Goal: Task Accomplishment & Management: Complete application form

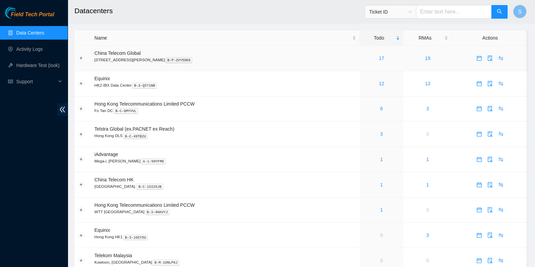
click at [374, 57] on div "17" at bounding box center [382, 58] width 36 height 7
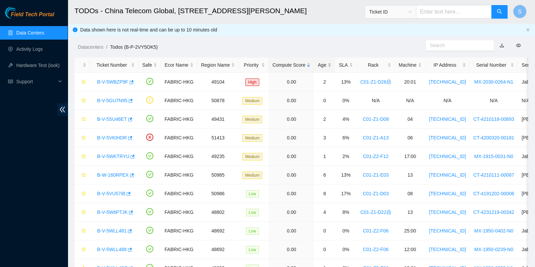
click at [325, 66] on div "Age" at bounding box center [325, 64] width 14 height 7
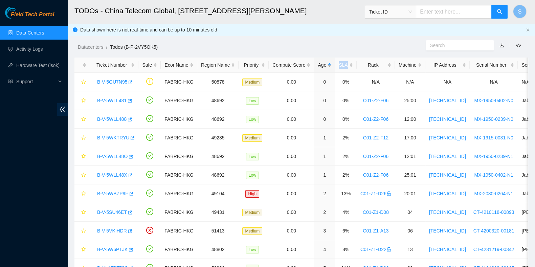
click at [324, 66] on div "Age" at bounding box center [325, 64] width 14 height 7
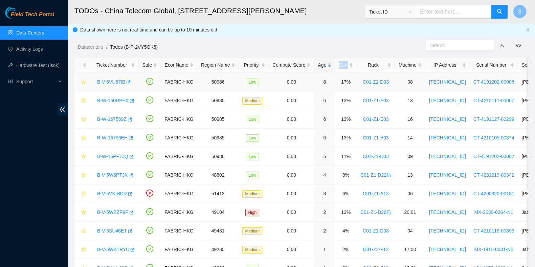
click at [102, 82] on link "B-V-5VU57IB" at bounding box center [111, 81] width 28 height 5
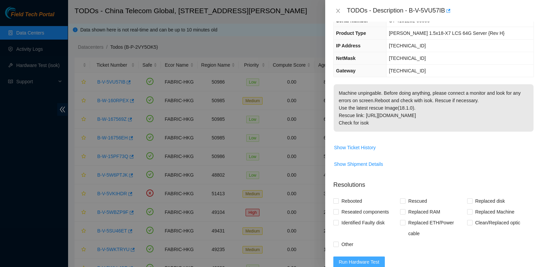
scroll to position [163, 0]
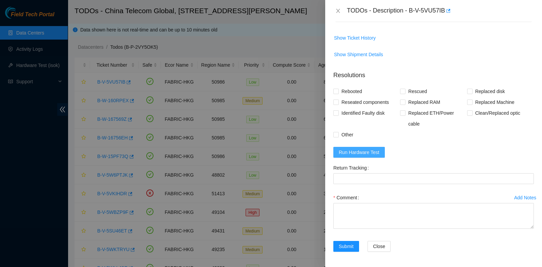
drag, startPoint x: 369, startPoint y: 148, endPoint x: 360, endPoint y: 139, distance: 12.2
click at [369, 149] on span "Run Hardware Test" at bounding box center [359, 152] width 41 height 7
click at [344, 103] on span "Reseated components" at bounding box center [365, 102] width 53 height 11
click at [338, 103] on input "Reseated components" at bounding box center [335, 102] width 5 height 5
checkbox input "true"
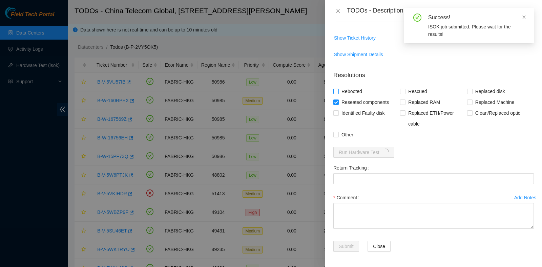
click at [348, 86] on span "Rebooted" at bounding box center [352, 91] width 26 height 11
click at [338, 89] on input "Rebooted" at bounding box center [335, 91] width 5 height 5
checkbox input "true"
click at [403, 91] on span at bounding box center [402, 91] width 5 height 5
click at [403, 91] on input "Rescued" at bounding box center [402, 91] width 5 height 5
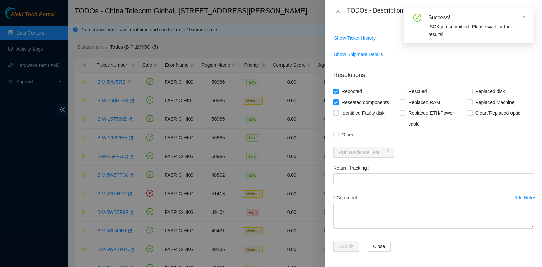
checkbox input "true"
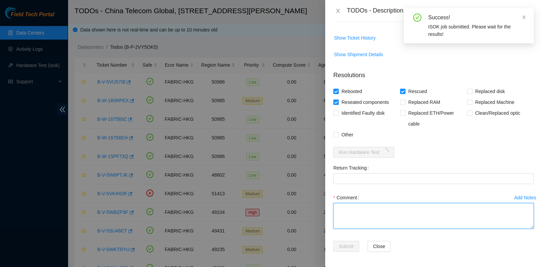
click at [372, 206] on textarea "Comment" at bounding box center [433, 216] width 200 height 26
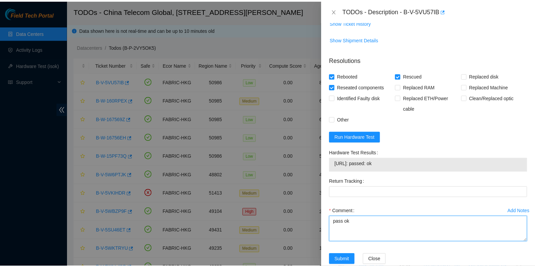
scroll to position [192, 0]
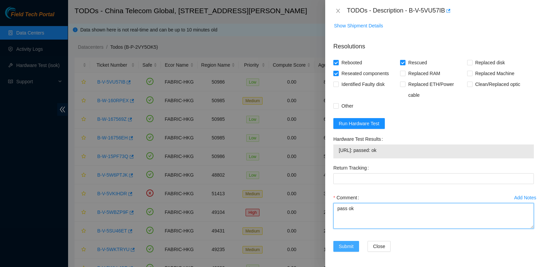
type textarea "pass ok"
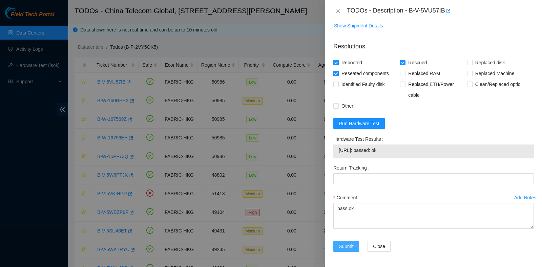
click at [350, 241] on button "Submit" at bounding box center [346, 246] width 26 height 11
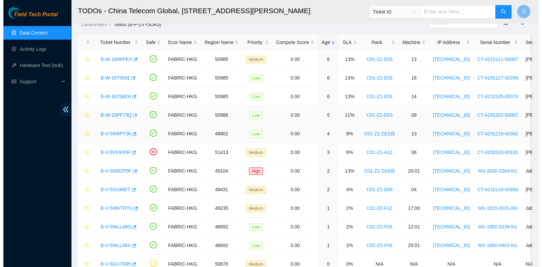
scroll to position [0, 0]
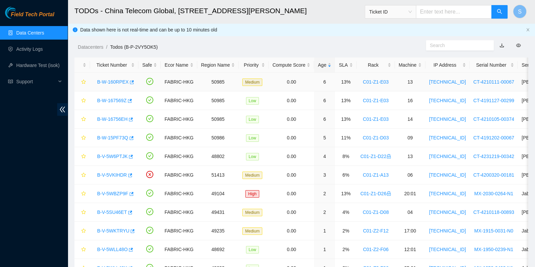
click at [107, 83] on link "B-W-160RPEX" at bounding box center [112, 81] width 31 height 5
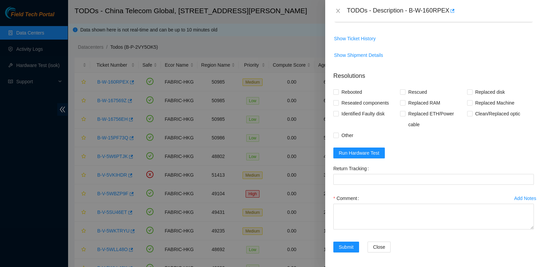
scroll to position [282, 0]
click at [372, 155] on button "Run Hardware Test" at bounding box center [358, 152] width 51 height 11
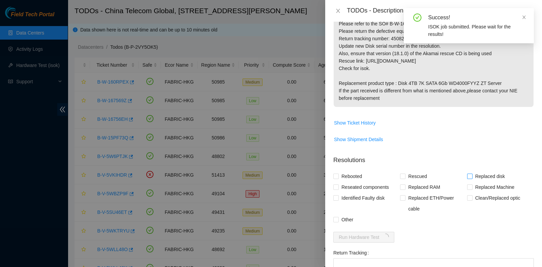
click at [485, 175] on span "Replaced disk" at bounding box center [489, 176] width 35 height 11
click at [472, 175] on input "Replaced disk" at bounding box center [469, 176] width 5 height 5
checkbox input "true"
click at [411, 171] on span "Rescued" at bounding box center [417, 176] width 24 height 11
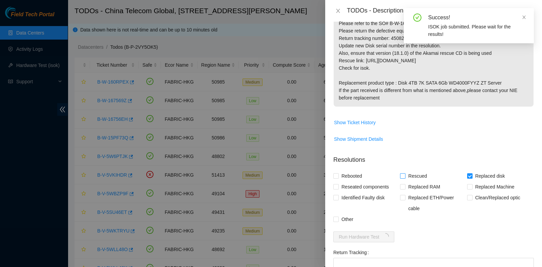
click at [405, 173] on input "Rescued" at bounding box center [402, 175] width 5 height 5
checkbox input "true"
click at [359, 174] on span "Rebooted" at bounding box center [352, 176] width 26 height 11
click at [338, 174] on input "Rebooted" at bounding box center [335, 175] width 5 height 5
checkbox input "true"
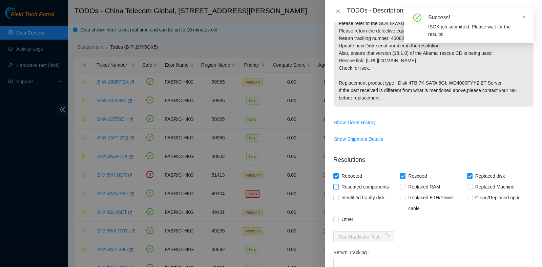
click at [359, 185] on span "Reseated components" at bounding box center [365, 186] width 53 height 11
click at [338, 185] on input "Reseated components" at bounding box center [335, 186] width 5 height 5
checkbox input "true"
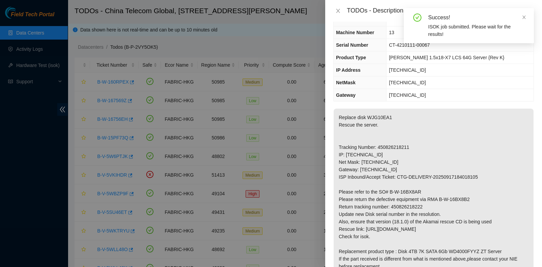
scroll to position [28, 0]
click at [437, 151] on p "Replace disk WJG10EA1 Rescue the server. Tracking Number: 450826218211 IP: [TEC…" at bounding box center [433, 192] width 200 height 167
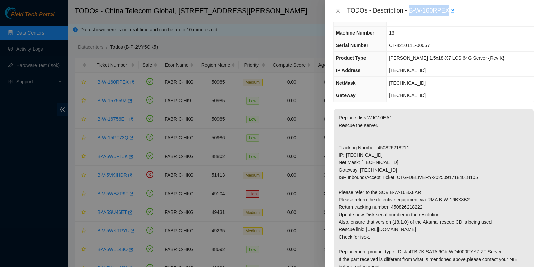
drag, startPoint x: 410, startPoint y: 10, endPoint x: 451, endPoint y: 18, distance: 42.2
click at [451, 18] on div "TODOs - Description - B-W-160RPEX" at bounding box center [433, 11] width 217 height 22
copy div "B-W-160RPEX"
click at [429, 124] on p "Replace disk WJG10EA1 Rescue the server. Tracking Number: 450826218211 IP: [TEC…" at bounding box center [433, 192] width 200 height 167
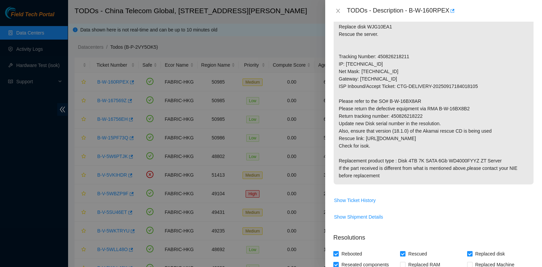
scroll to position [119, 0]
drag, startPoint x: 391, startPoint y: 114, endPoint x: 445, endPoint y: 116, distance: 54.2
click at [445, 116] on p "Replace disk WJG10EA1 Rescue the server. Tracking Number: 450826218211 IP: [TEC…" at bounding box center [433, 101] width 200 height 167
copy p "450826218222"
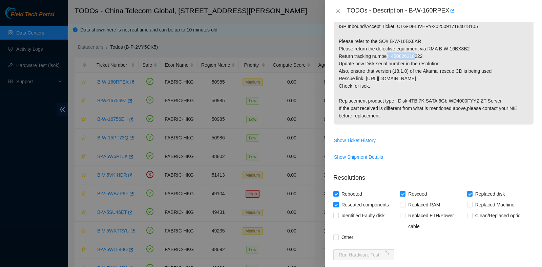
scroll to position [220, 0]
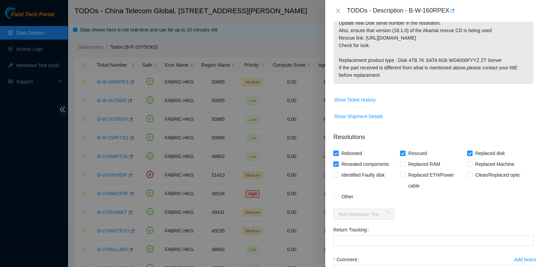
click at [393, 73] on p "Replace disk WJG10EA1 Rescue the server. Tracking Number: 450826218211 IP: [TEC…" at bounding box center [433, 0] width 200 height 167
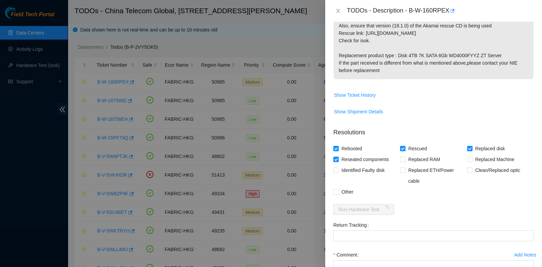
scroll to position [282, 0]
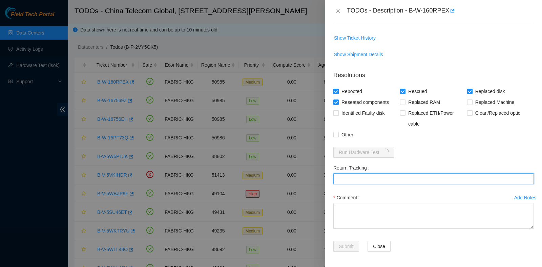
click at [380, 174] on Tracking "Return Tracking" at bounding box center [433, 178] width 200 height 11
paste Tracking "450826218222"
type Tracking "450826218222"
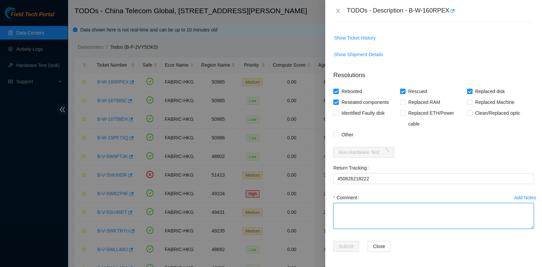
click at [384, 207] on textarea "Comment" at bounding box center [433, 216] width 200 height 26
type textarea "pass ok"
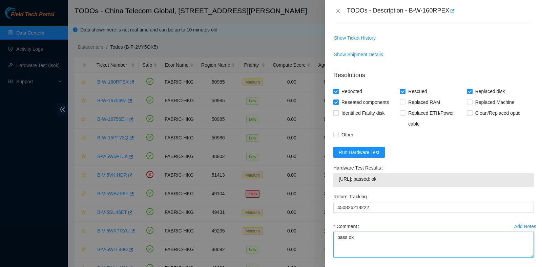
scroll to position [311, 0]
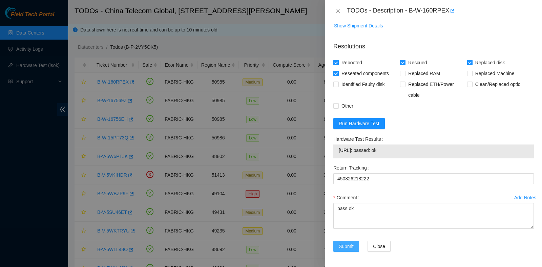
click at [346, 244] on span "Submit" at bounding box center [346, 246] width 15 height 7
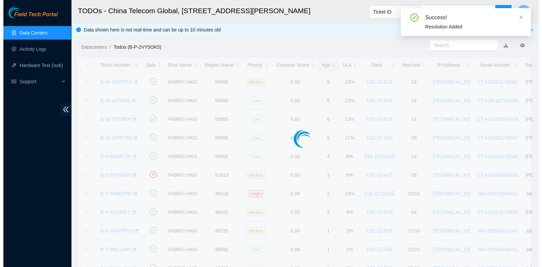
scroll to position [190, 0]
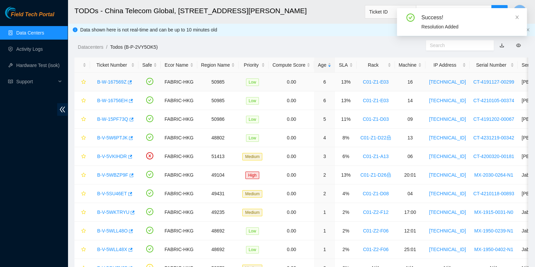
click at [111, 82] on link "B-W-167569Z" at bounding box center [111, 81] width 29 height 5
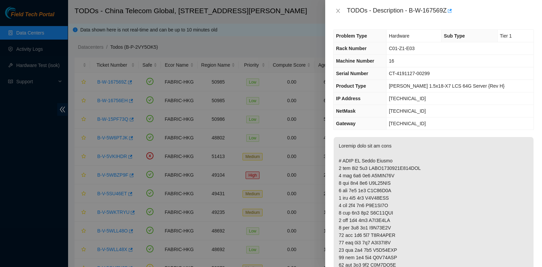
scroll to position [0, 0]
click at [338, 12] on icon "close" at bounding box center [337, 10] width 5 height 5
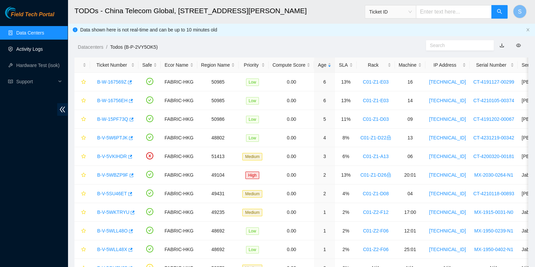
click at [36, 52] on link "Activity Logs" at bounding box center [29, 48] width 27 height 5
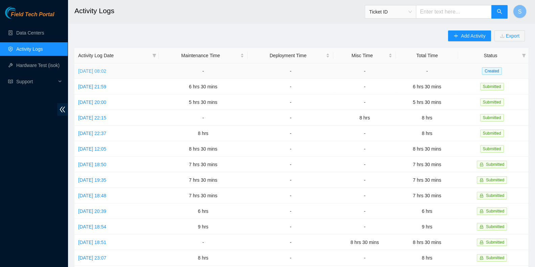
click at [106, 70] on link "[DATE] 08:02" at bounding box center [92, 70] width 28 height 5
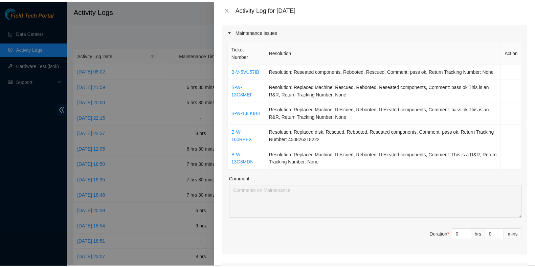
scroll to position [84, 0]
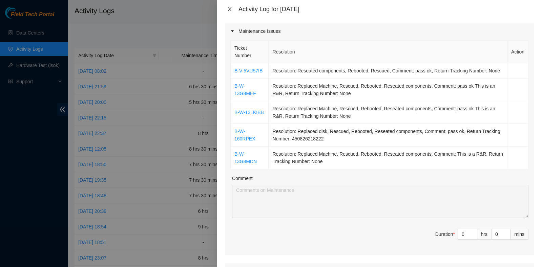
click at [233, 8] on button "Close" at bounding box center [229, 9] width 9 height 6
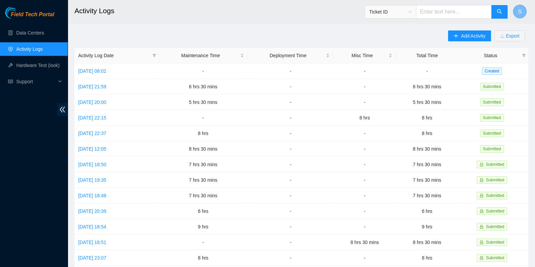
click at [524, 8] on button "S" at bounding box center [520, 12] width 14 height 14
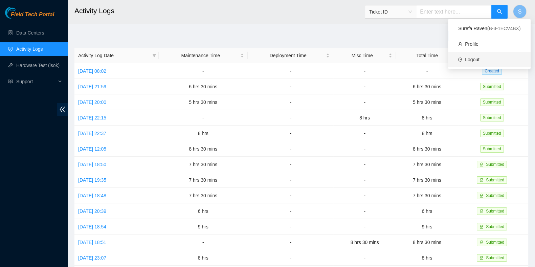
click at [469, 62] on link "Logout" at bounding box center [472, 59] width 15 height 5
